Goal: Navigation & Orientation: Find specific page/section

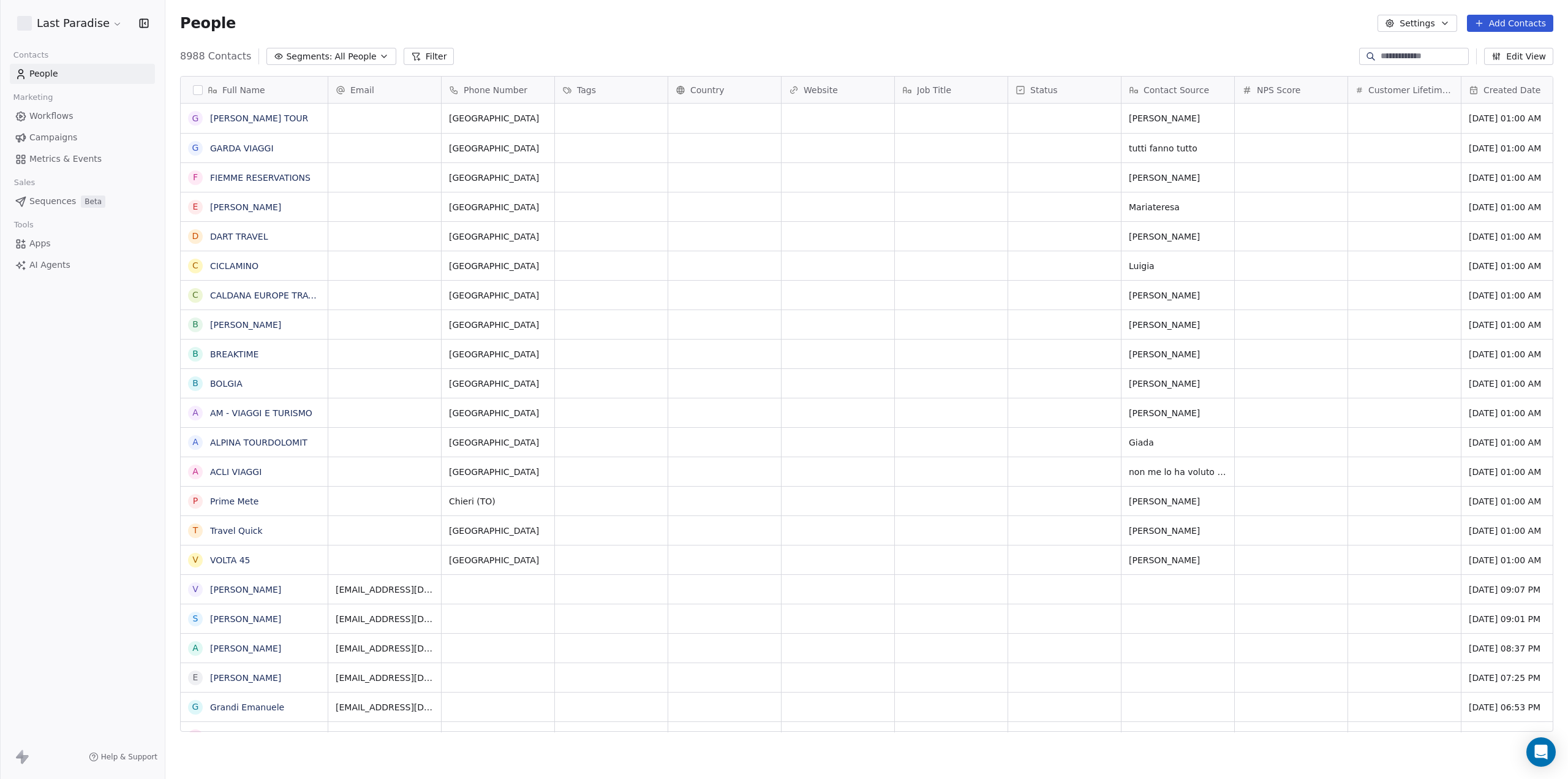
scroll to position [676, 1394]
click at [60, 142] on span "Campaigns" at bounding box center [53, 137] width 48 height 13
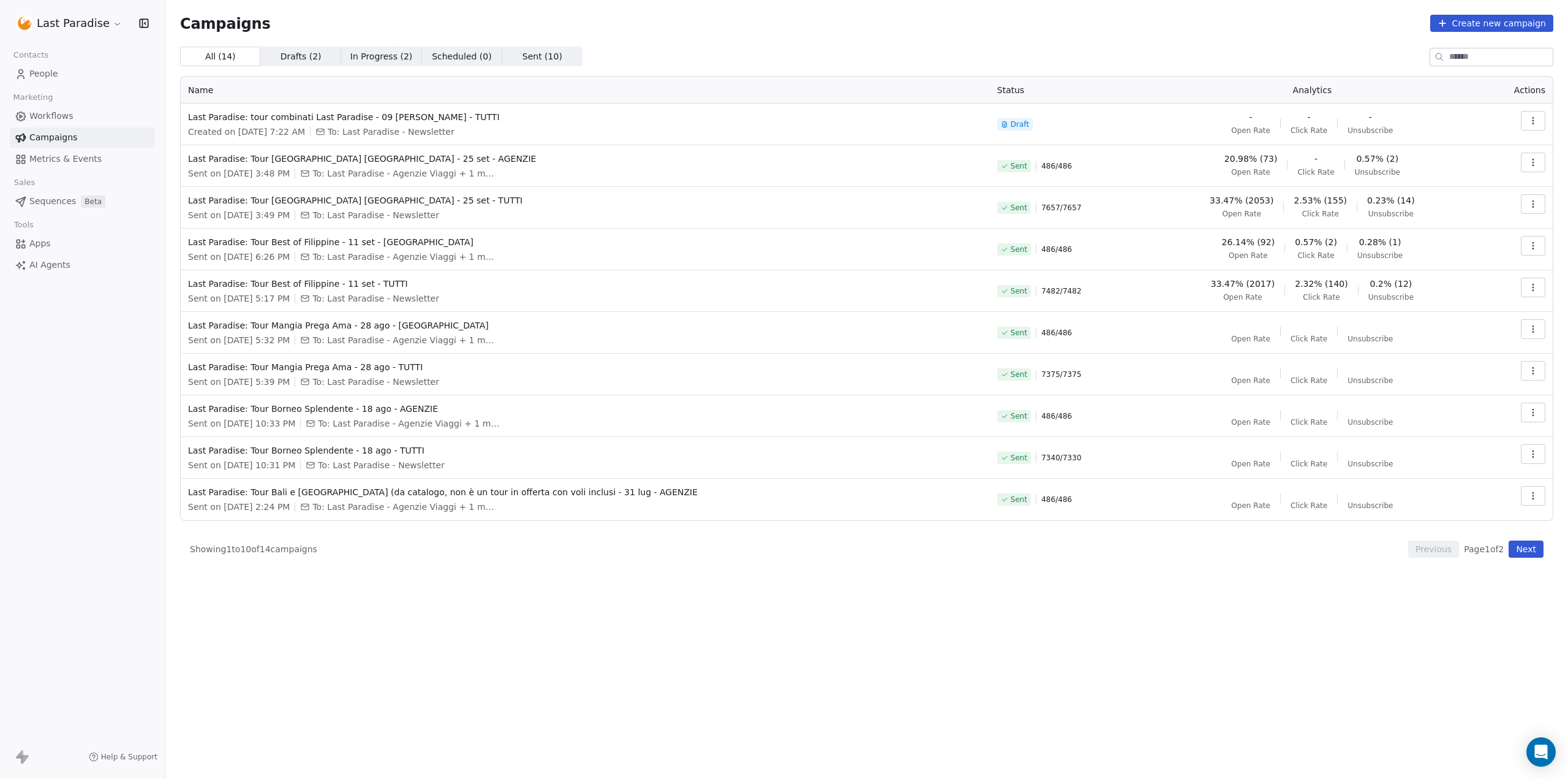
click at [78, 19] on html "Last Paradise Contacts People Marketing Workflows Campaigns Metrics & Events Sa…" at bounding box center [784, 390] width 1568 height 779
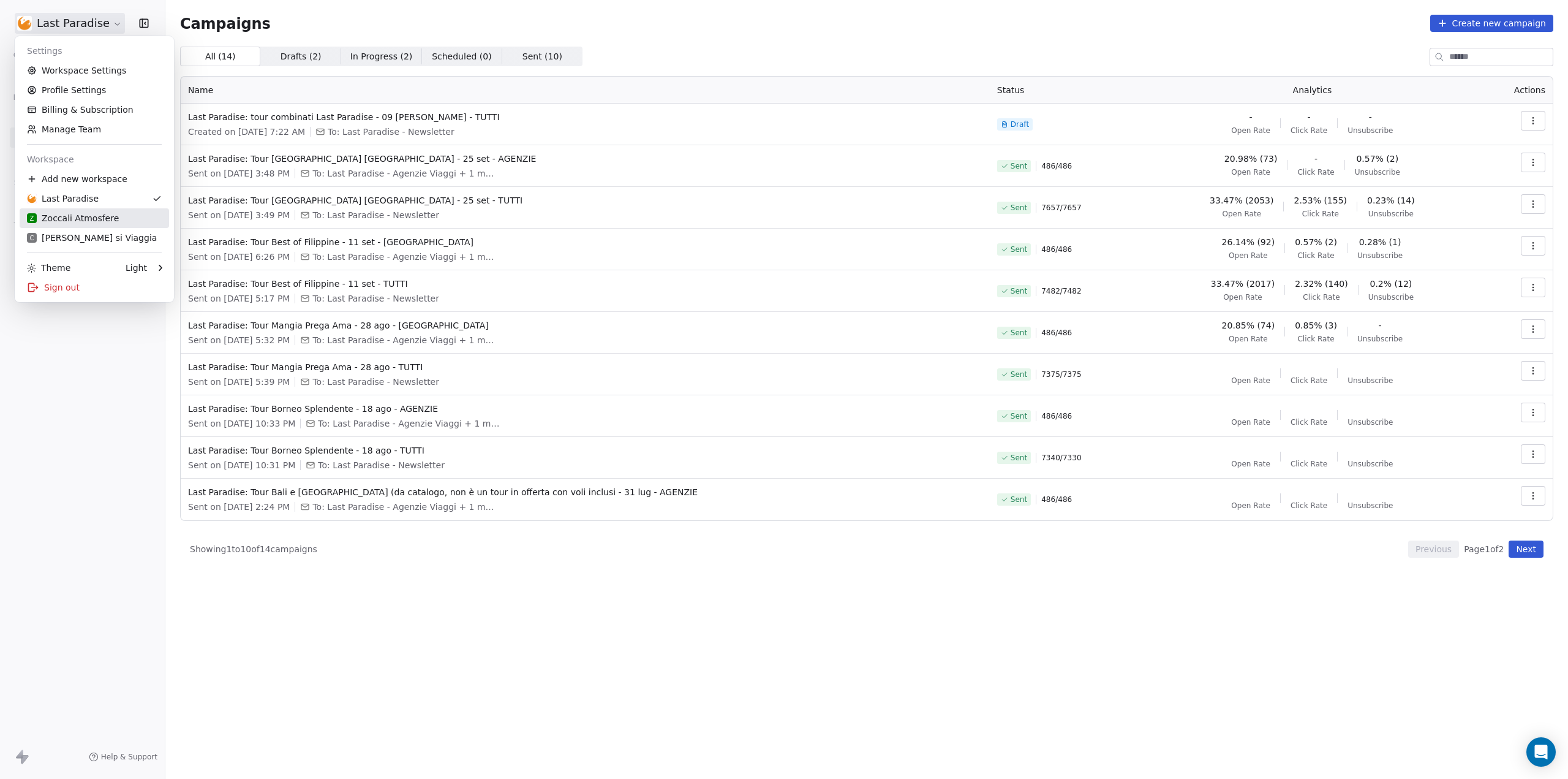
click at [80, 214] on div "Z Zoccali Atmosfere" at bounding box center [73, 218] width 92 height 13
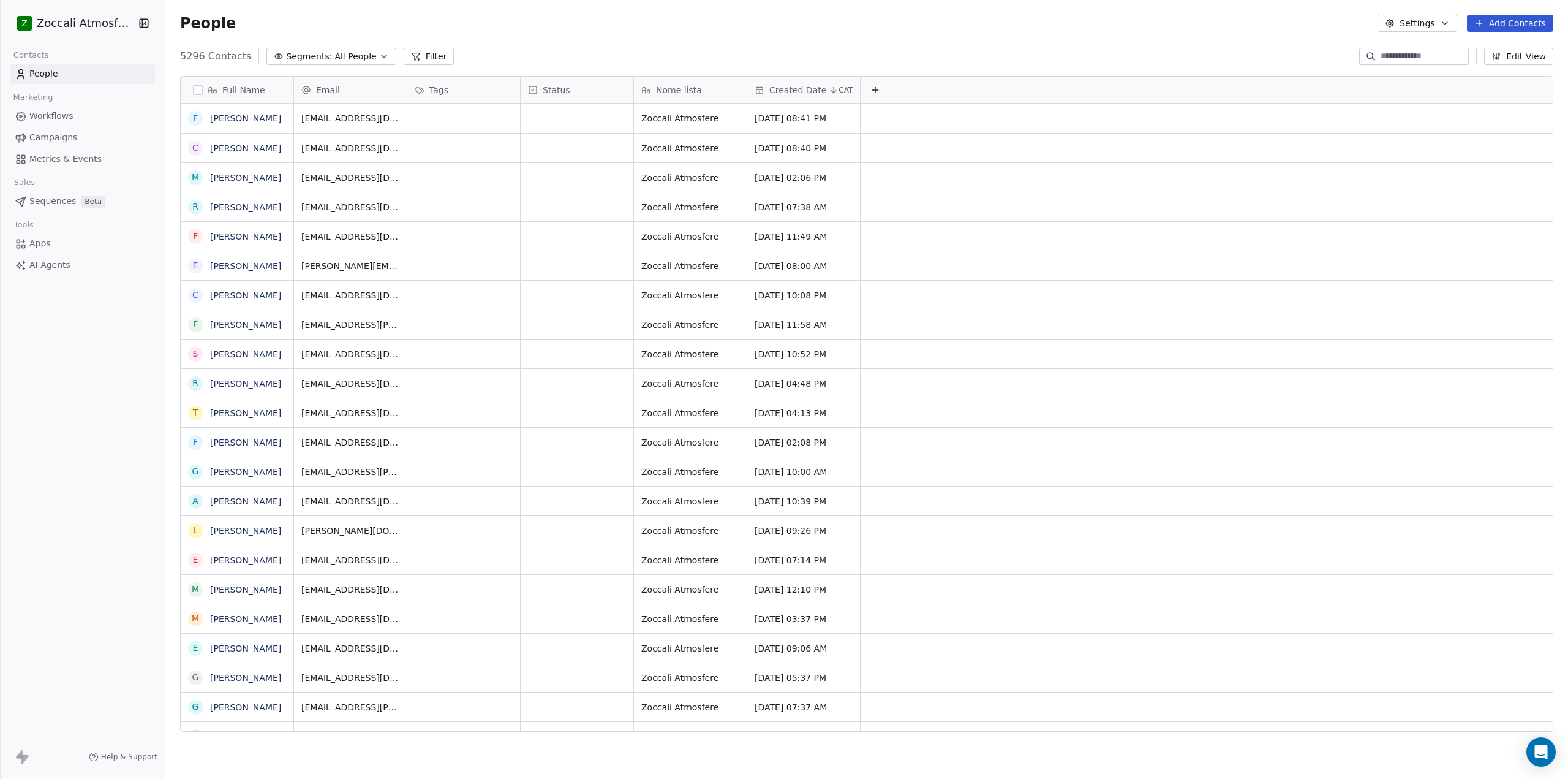
scroll to position [676, 1394]
click at [50, 113] on span "Workflows" at bounding box center [51, 115] width 44 height 13
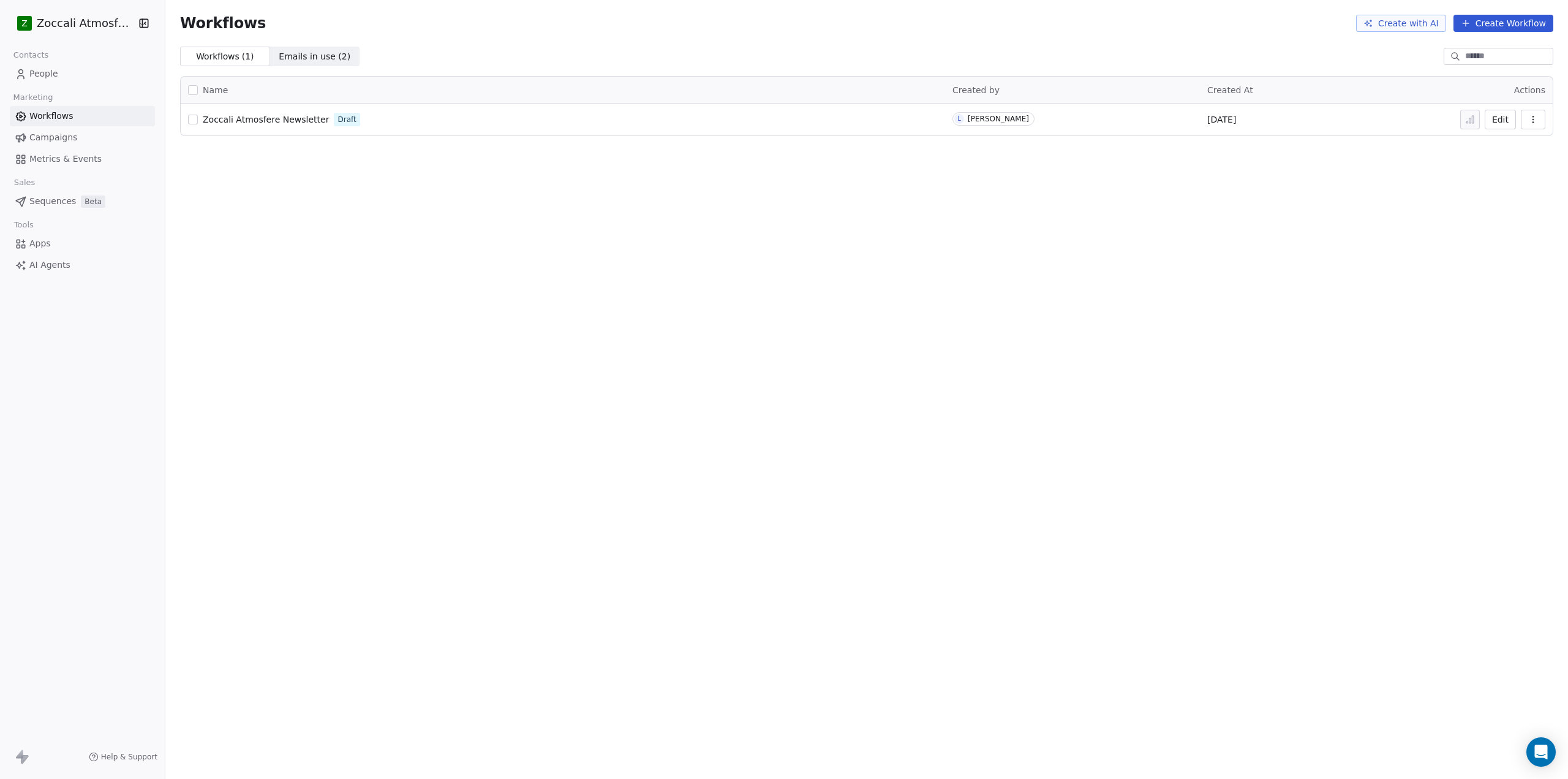
click at [58, 143] on span "Campaigns" at bounding box center [53, 137] width 48 height 13
